Goal: Check status: Check status

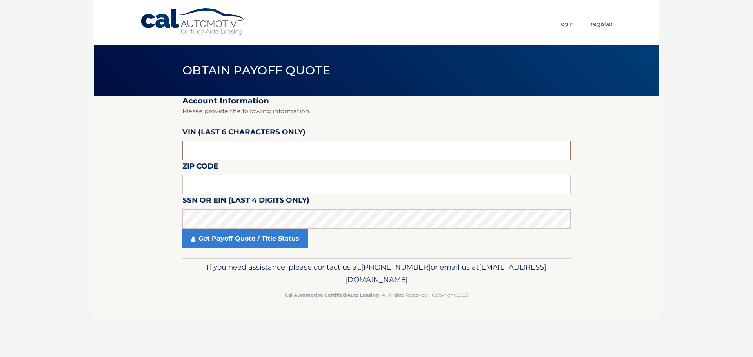
click at [294, 147] on input "text" at bounding box center [376, 151] width 388 height 20
click at [203, 151] on input "text" at bounding box center [376, 151] width 388 height 20
type input "168506"
type input "07009"
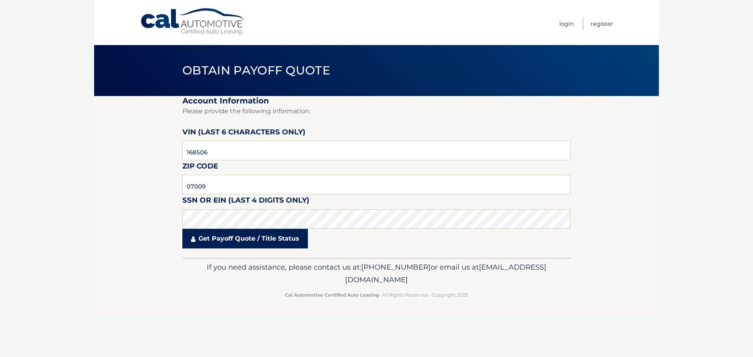
click at [246, 238] on link "Get Payoff Quote / Title Status" at bounding box center [244, 239] width 125 height 20
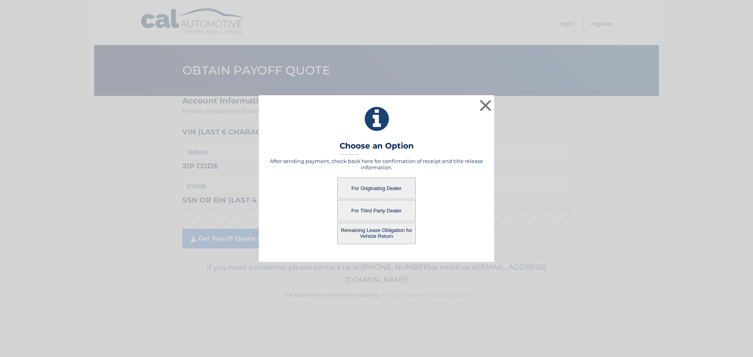
click at [382, 189] on button "For Originating Dealer" at bounding box center [376, 189] width 78 height 22
click at [388, 189] on button "For Originating Dealer" at bounding box center [376, 189] width 78 height 22
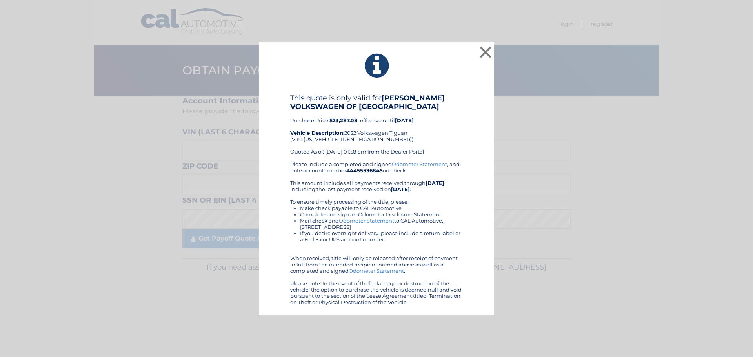
click at [369, 140] on div "This quote is only valid for PAUL MILLER VOLKSWAGEN OF BERNARDSVILLE Purchase P…" at bounding box center [376, 127] width 173 height 67
click at [407, 163] on link "Odometer Statement" at bounding box center [419, 164] width 55 height 6
click at [485, 50] on button "×" at bounding box center [486, 52] width 16 height 16
